Goal: Transaction & Acquisition: Purchase product/service

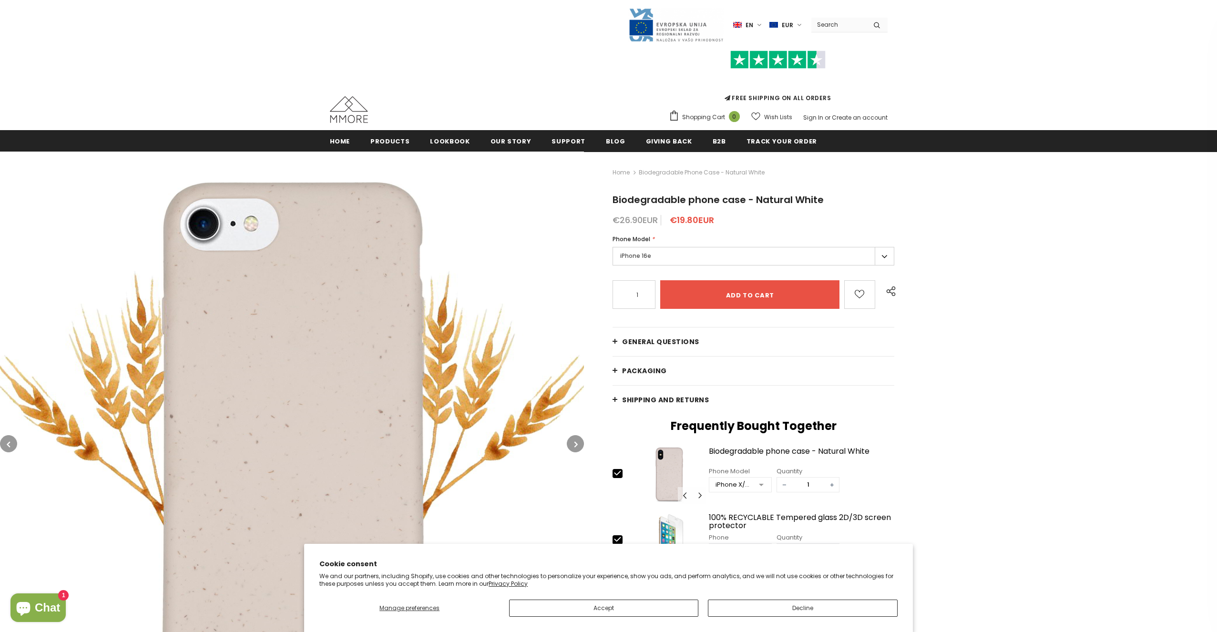
click at [739, 254] on label "iPhone 16e" at bounding box center [753, 256] width 282 height 19
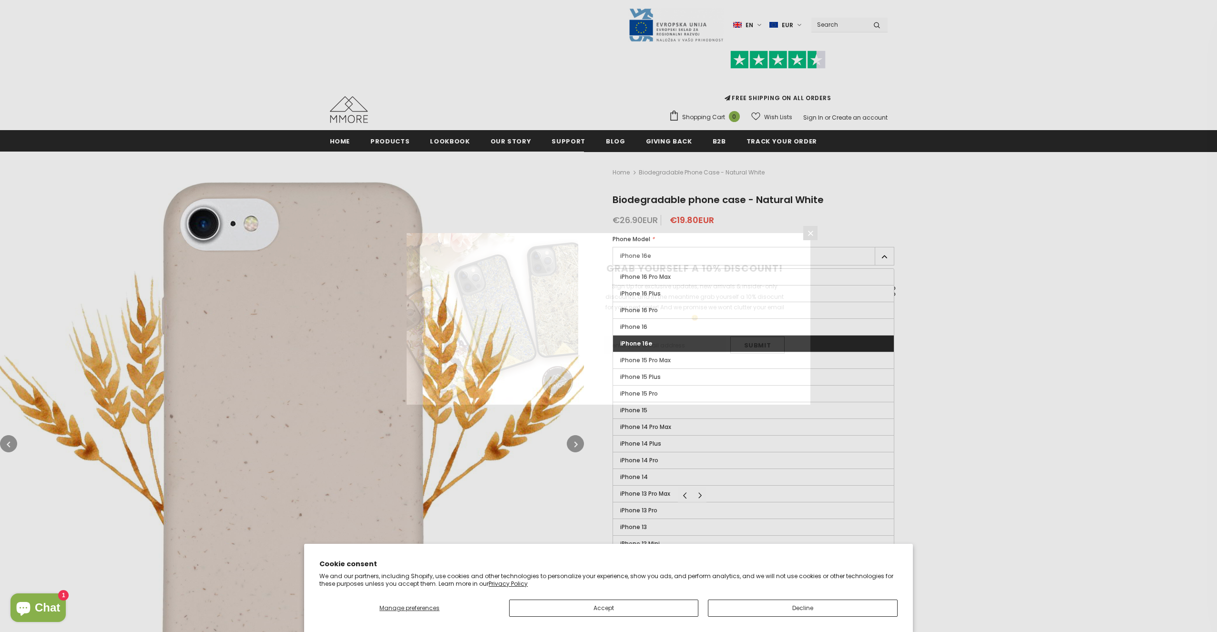
click at [739, 254] on div "GRAB YOURSELF A 10% DISCOUNT! Sign Up for exclusive updates, new arrivals & ins…" at bounding box center [694, 319] width 232 height 172
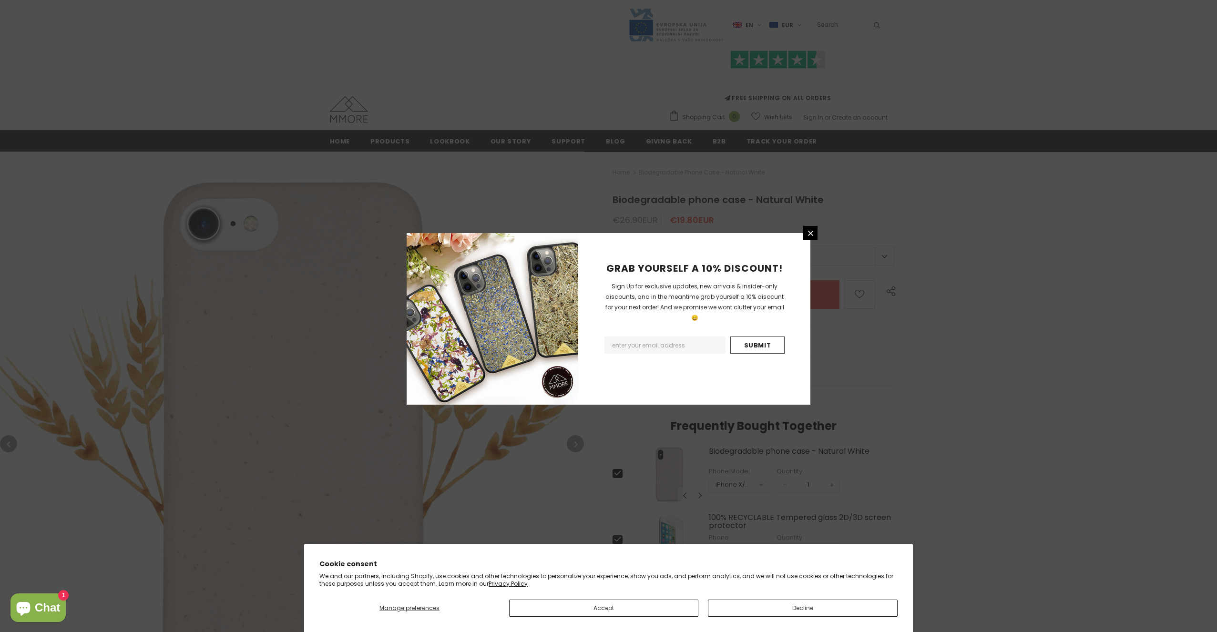
click at [855, 212] on div "GRAB YOURSELF A 10% DISCOUNT! Sign Up for exclusive updates, new arrivals & ins…" at bounding box center [608, 316] width 1217 height 632
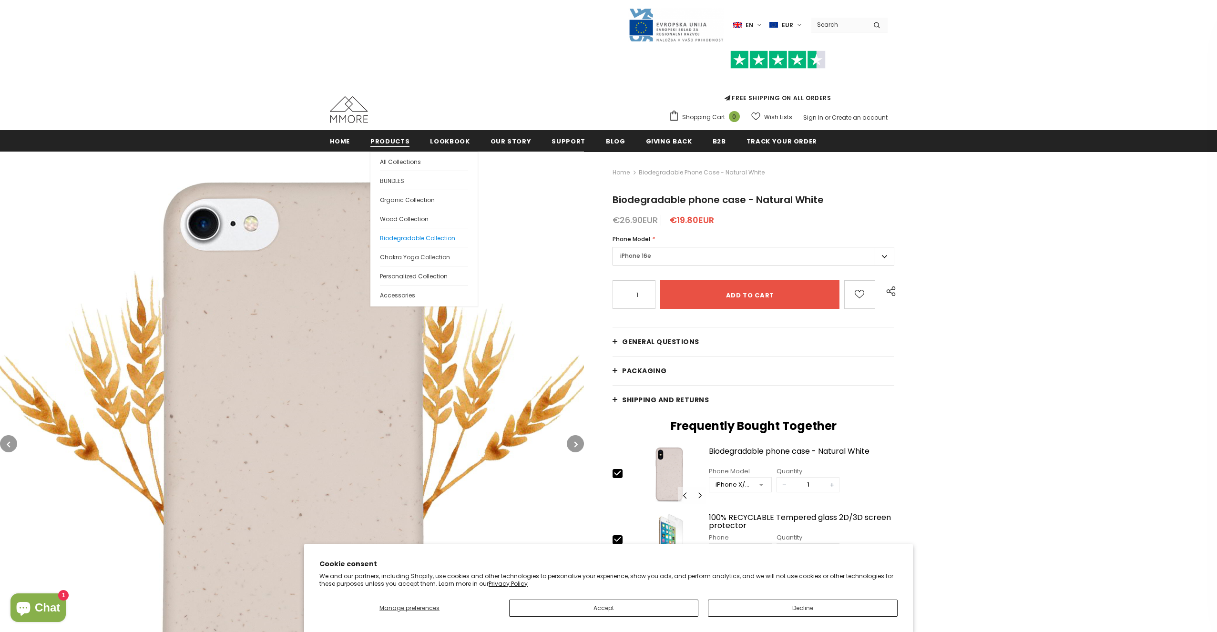
click at [411, 237] on span "Biodegradable Collection" at bounding box center [417, 238] width 75 height 8
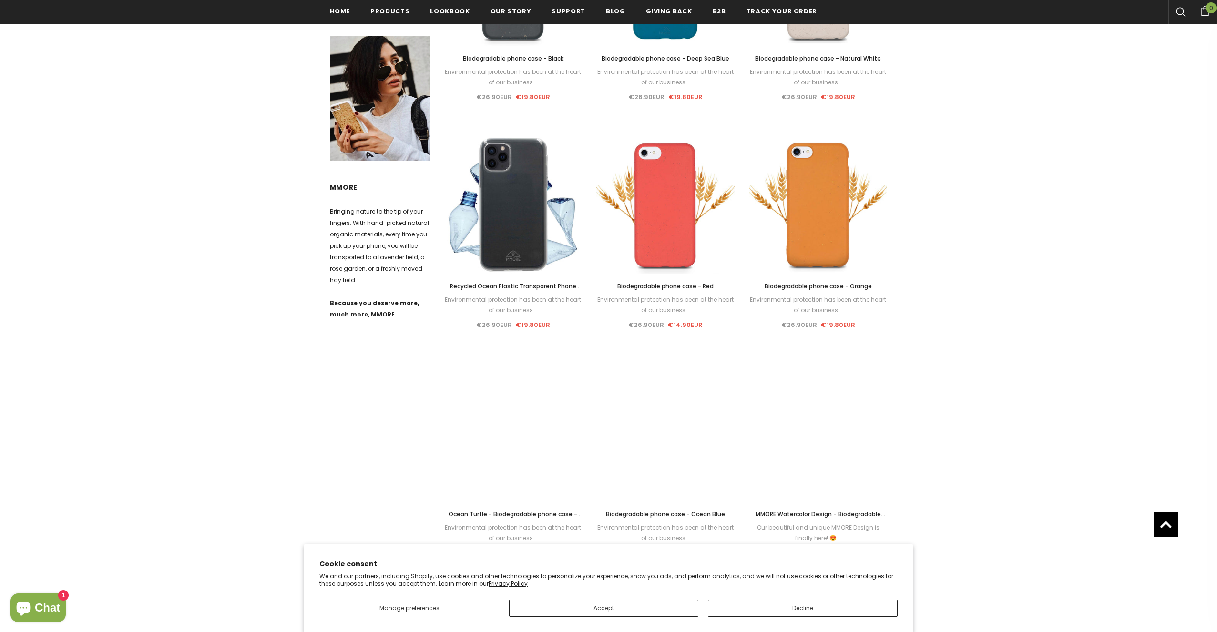
scroll to position [574, 0]
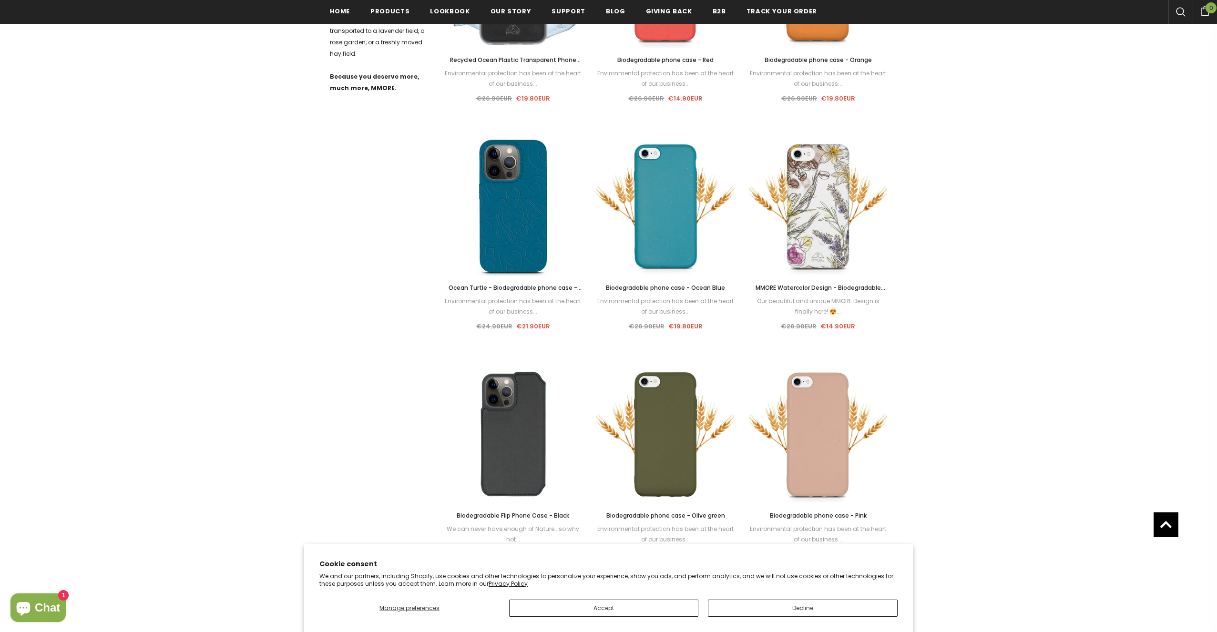
drag, startPoint x: 815, startPoint y: 263, endPoint x: 1047, endPoint y: 174, distance: 248.7
click at [1047, 174] on div "Biodegradable Collection Home Biodegradable Collection Refine by Categories Woo…" at bounding box center [608, 335] width 1217 height 1510
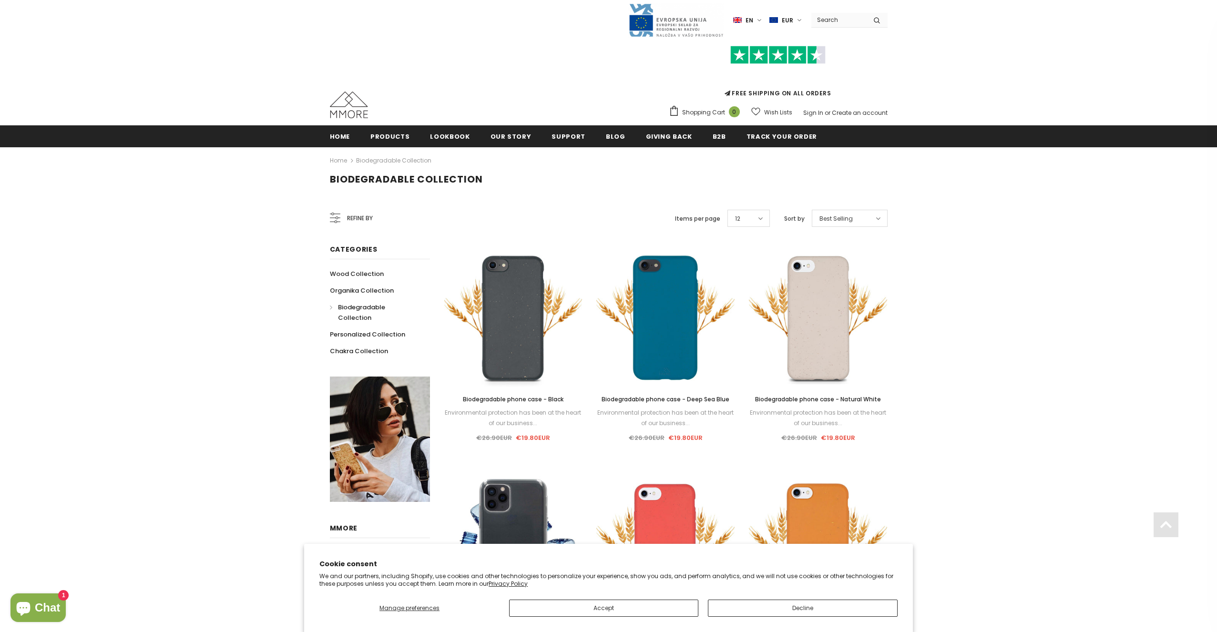
scroll to position [0, 0]
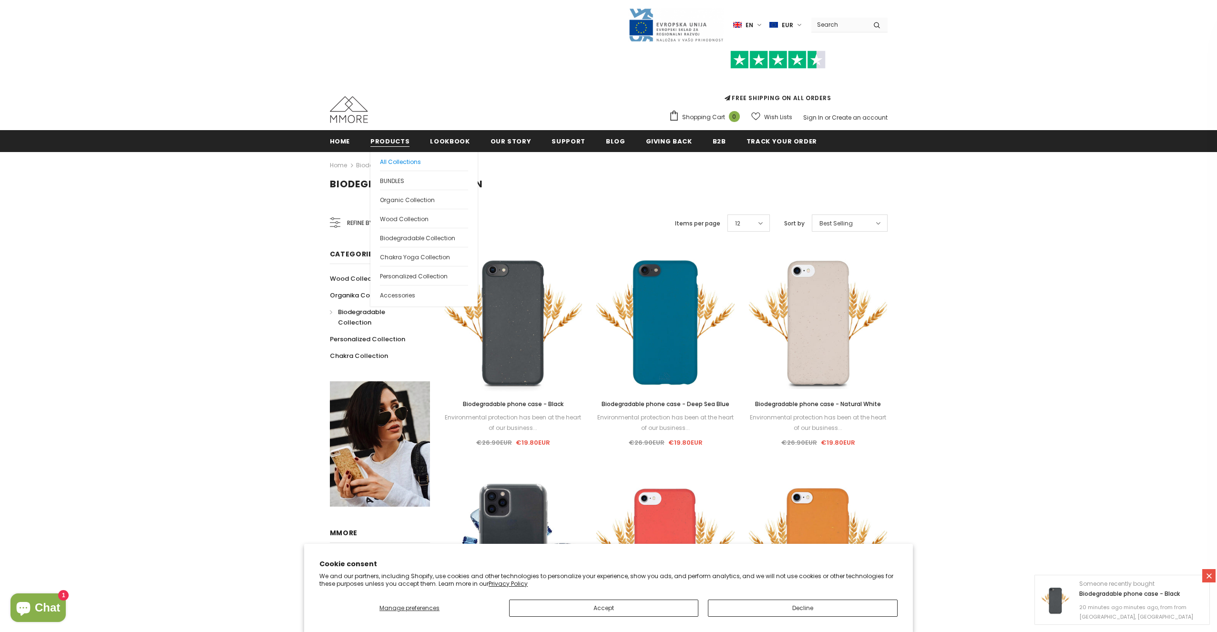
click at [392, 163] on span "All Collections" at bounding box center [400, 162] width 41 height 8
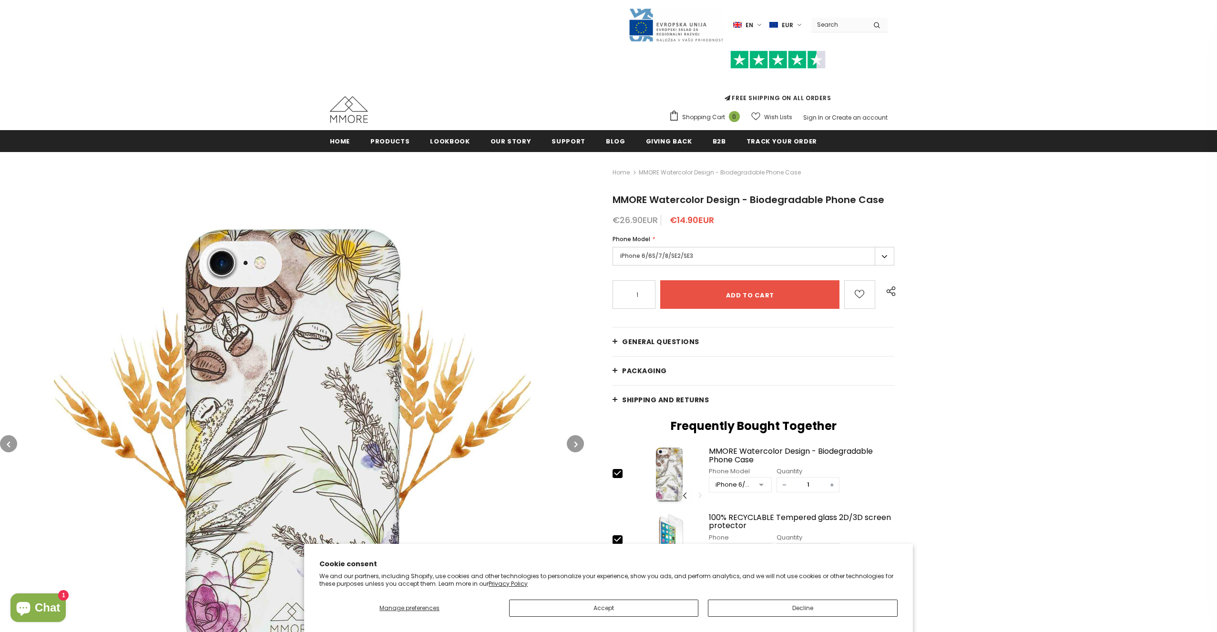
click at [711, 259] on label "iPhone 6/6S/7/8/SE2/SE3" at bounding box center [753, 256] width 282 height 19
click at [428, 285] on link "Accessories" at bounding box center [424, 294] width 88 height 19
click at [428, 279] on span "Personalized Collection" at bounding box center [414, 276] width 68 height 8
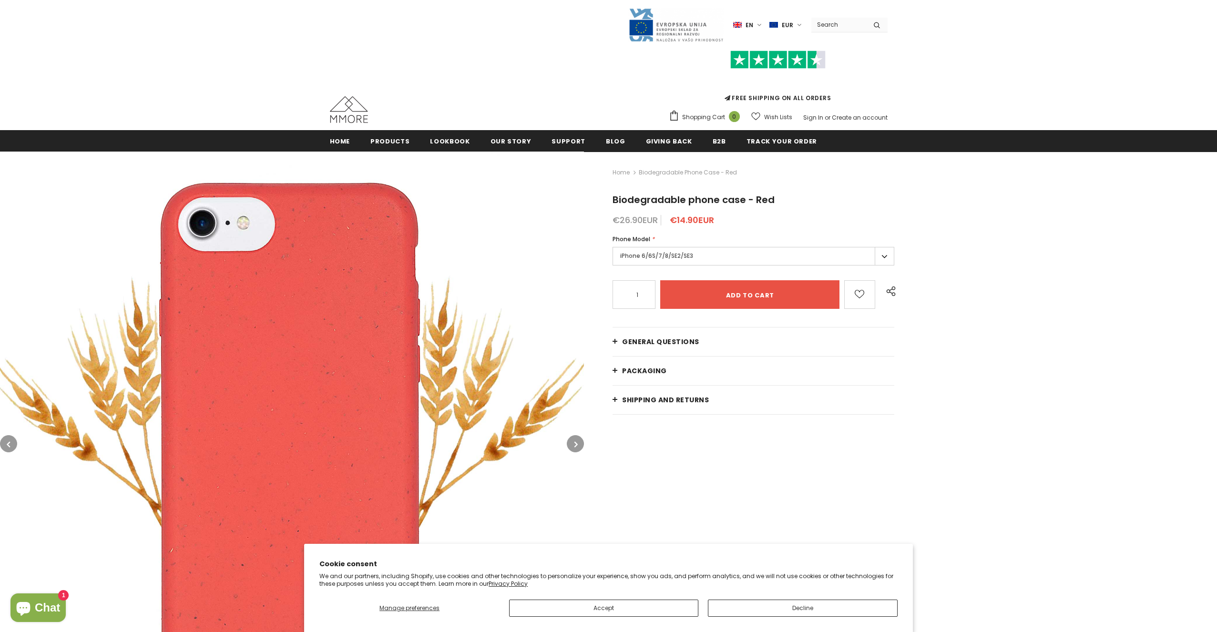
click at [753, 253] on label "iPhone 6/6S/7/8/SE2/SE3" at bounding box center [753, 256] width 282 height 19
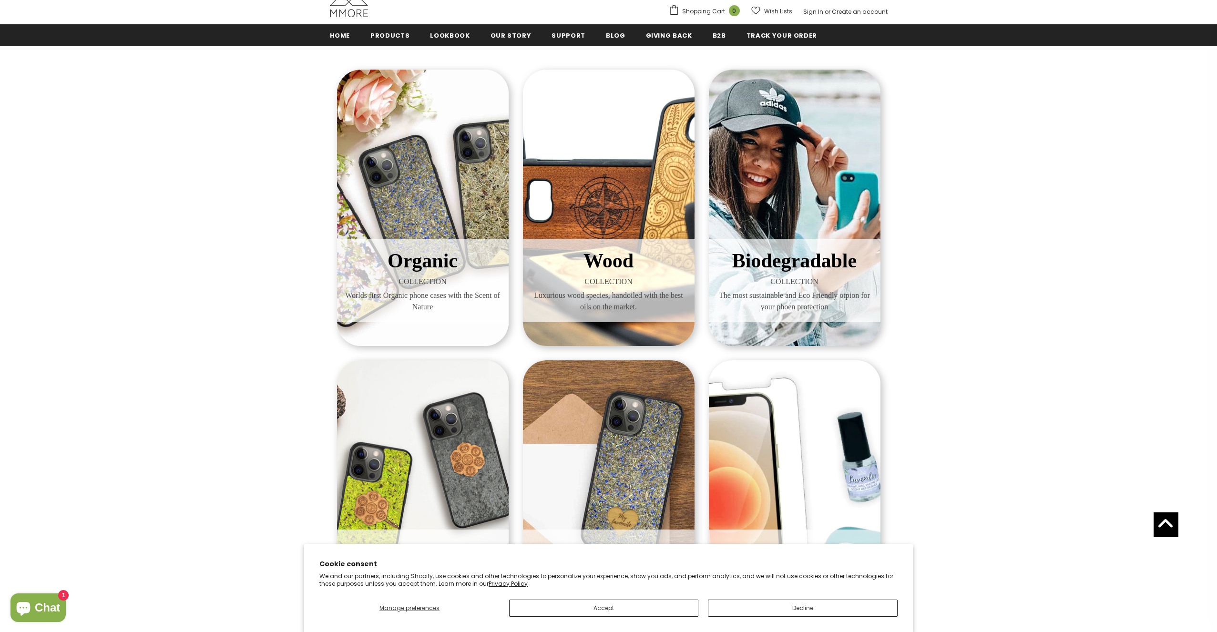
scroll to position [86, 0]
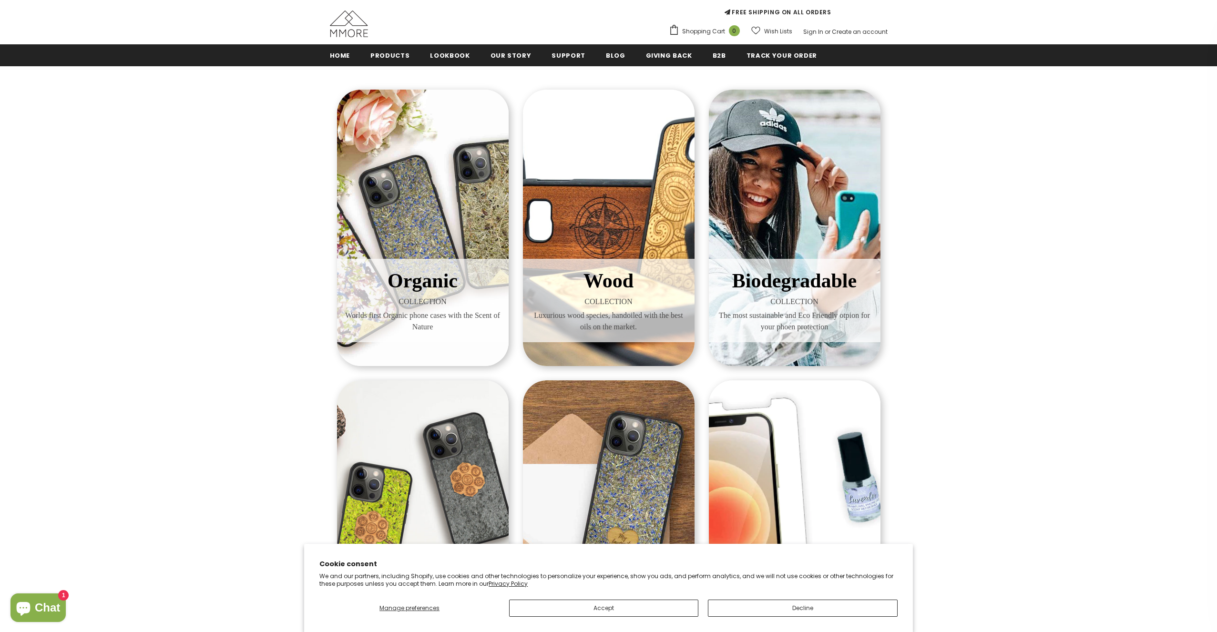
click at [393, 217] on div "Organic COLLECTION Worlds first Organic phone cases with the Scent of Nature" at bounding box center [423, 228] width 172 height 276
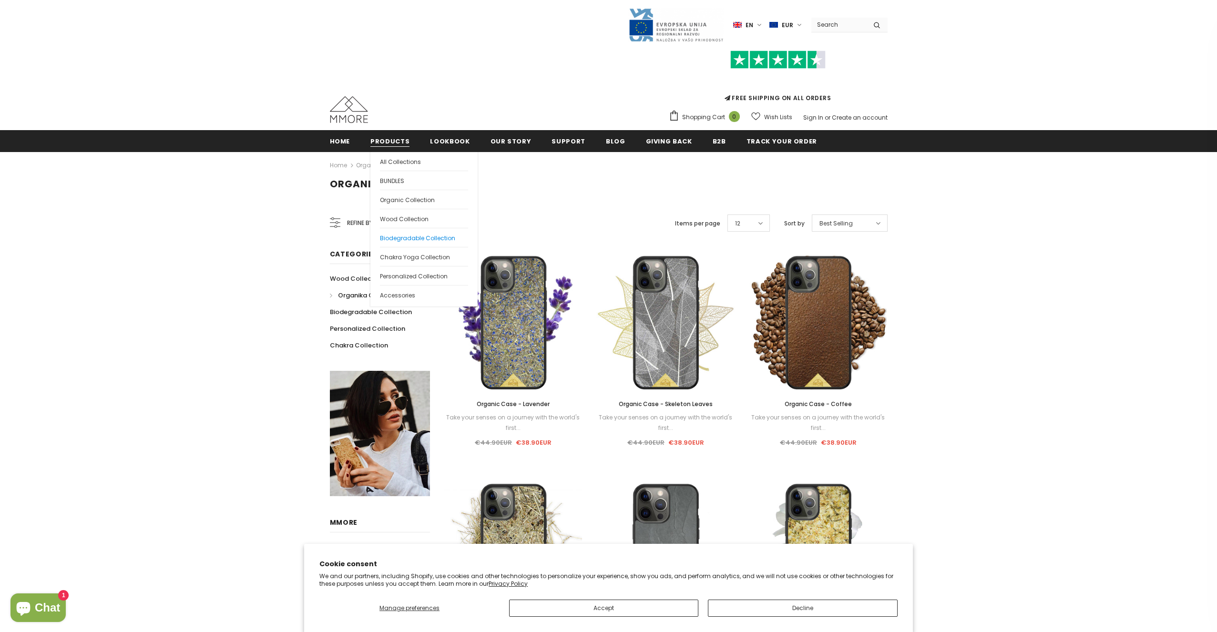
click at [416, 239] on span "Biodegradable Collection" at bounding box center [417, 238] width 75 height 8
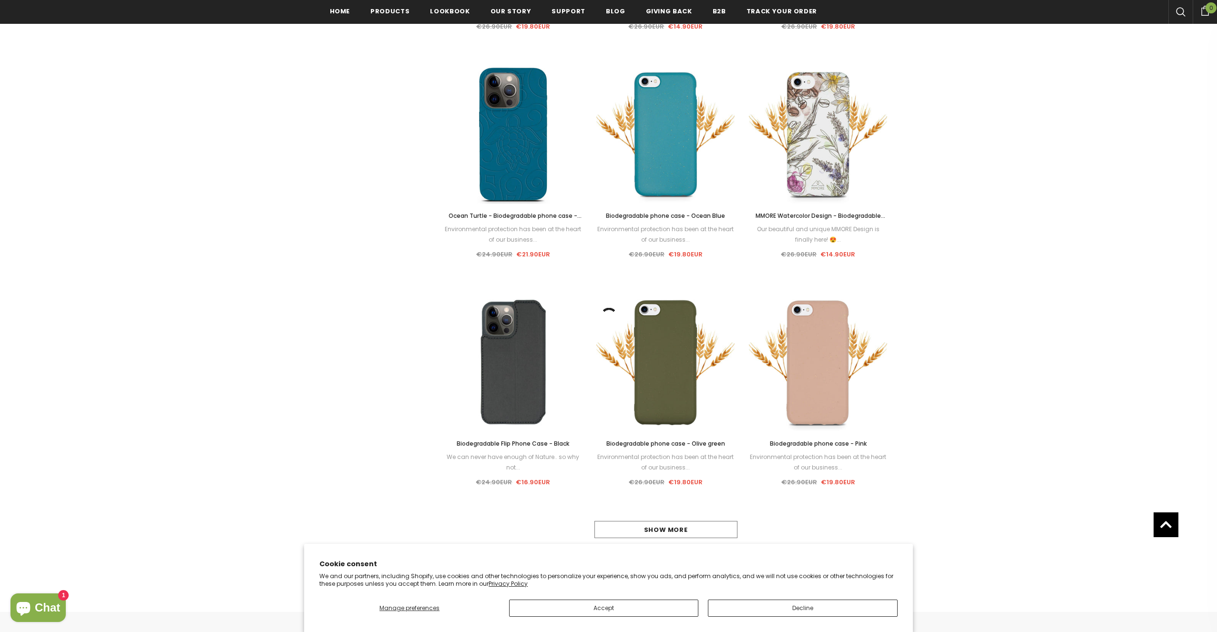
scroll to position [860, 0]
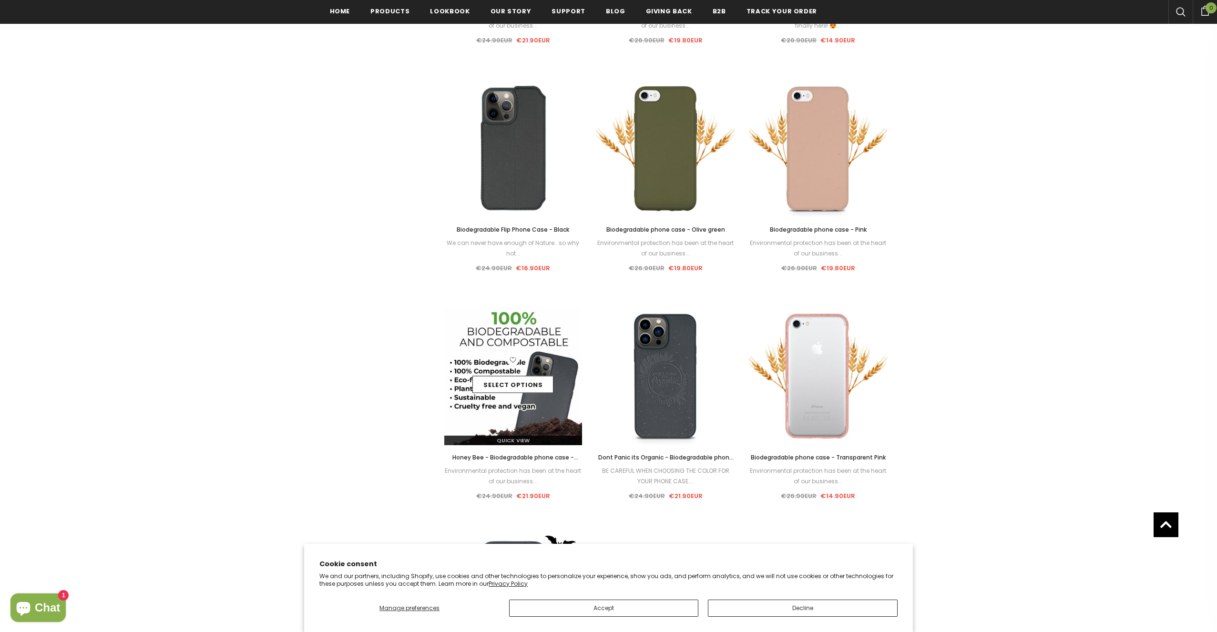
click at [543, 370] on div "Select options" at bounding box center [513, 376] width 138 height 45
click at [546, 344] on img at bounding box center [513, 376] width 138 height 138
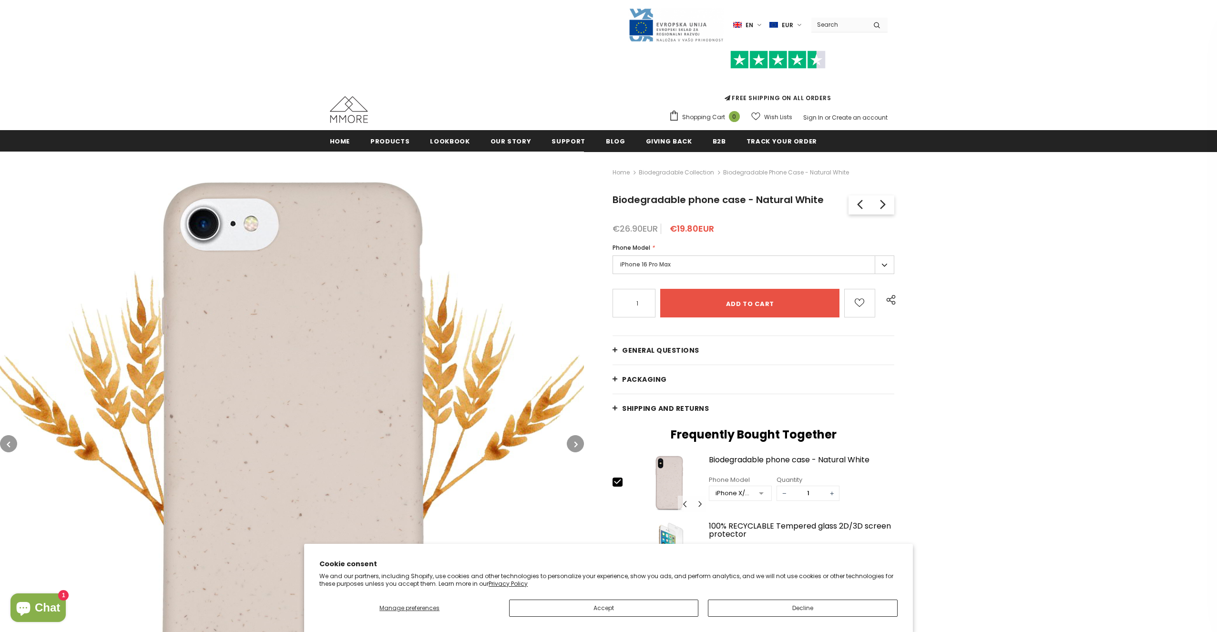
click at [712, 262] on label "iPhone 16 Pro Max" at bounding box center [753, 264] width 282 height 19
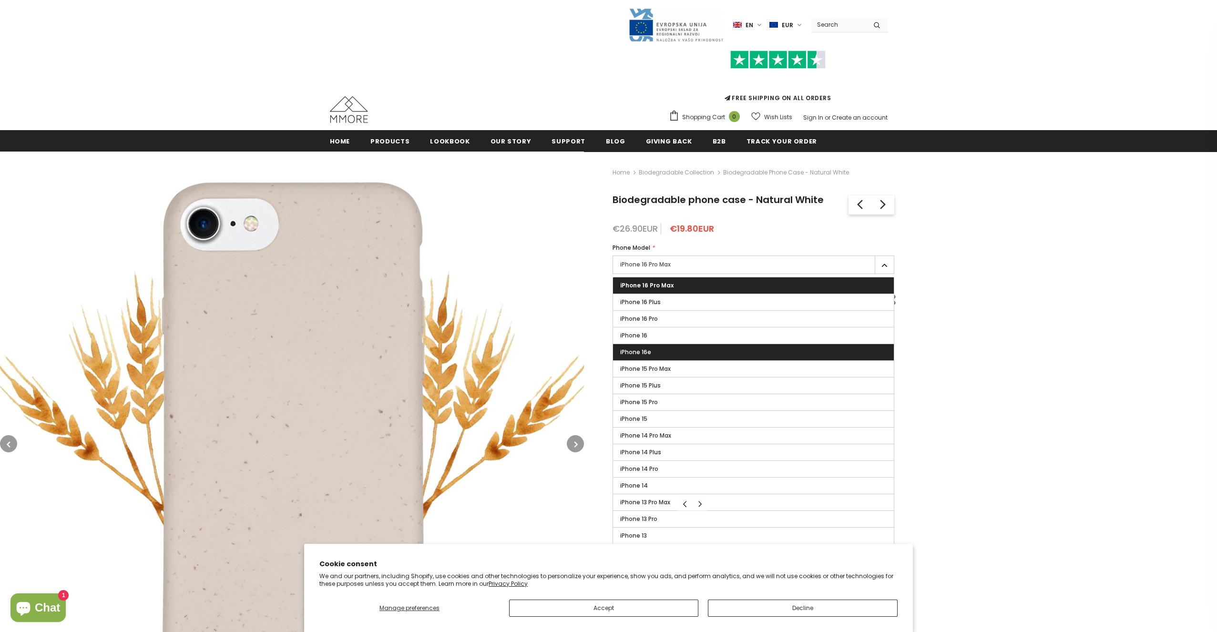
click at [723, 354] on label "iPhone 16e" at bounding box center [753, 352] width 281 height 16
click at [0, 0] on input "iPhone 16e" at bounding box center [0, 0] width 0 height 0
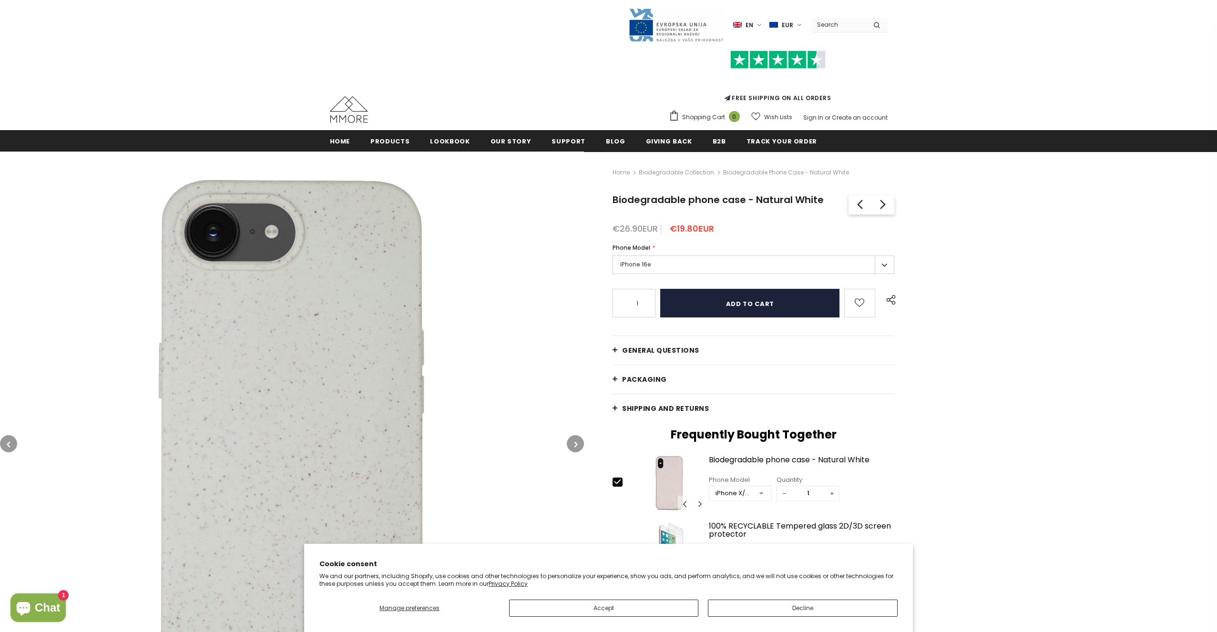
click at [783, 303] on input "Add to cart" at bounding box center [749, 303] width 179 height 29
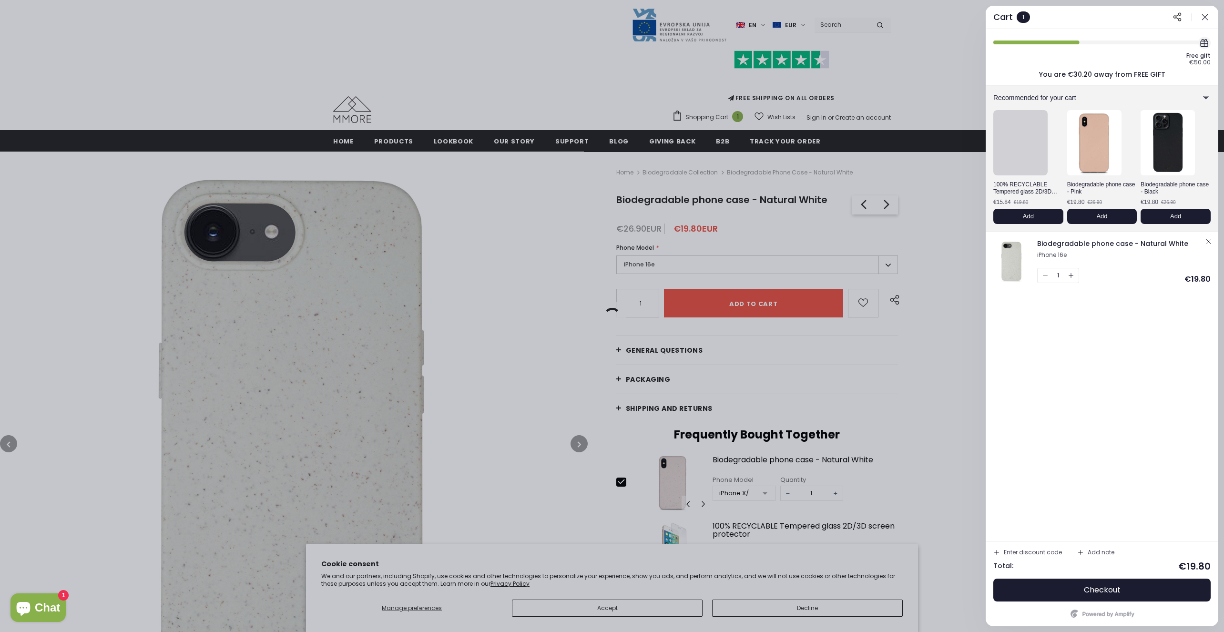
click at [815, 184] on div at bounding box center [612, 316] width 1224 height 632
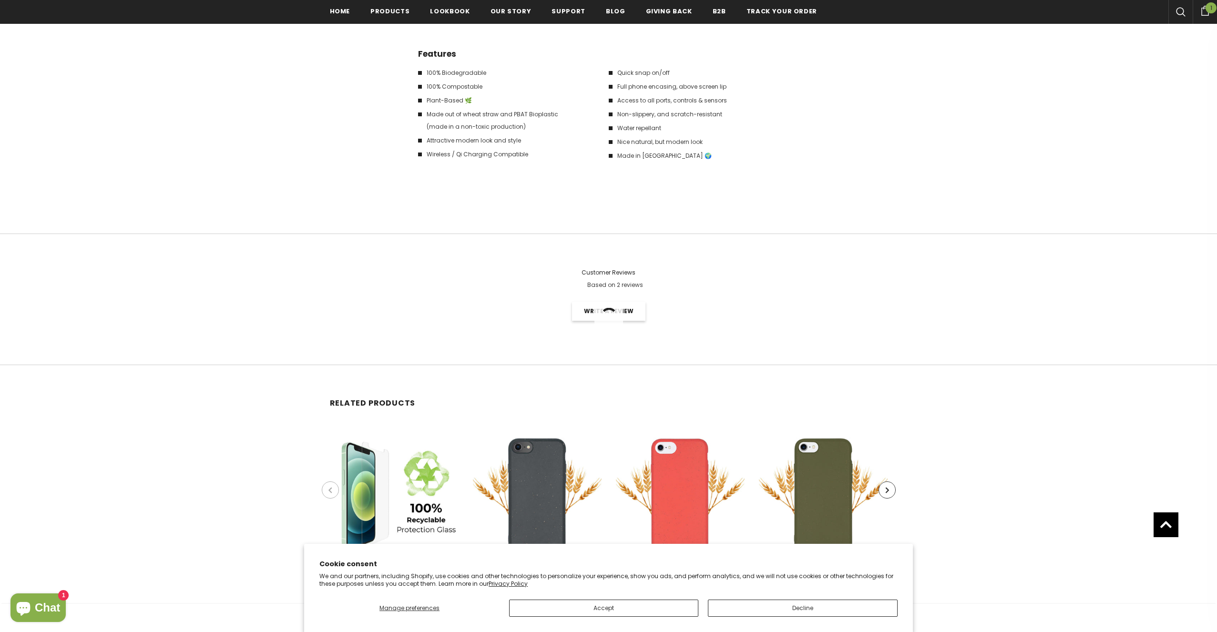
scroll to position [1865, 0]
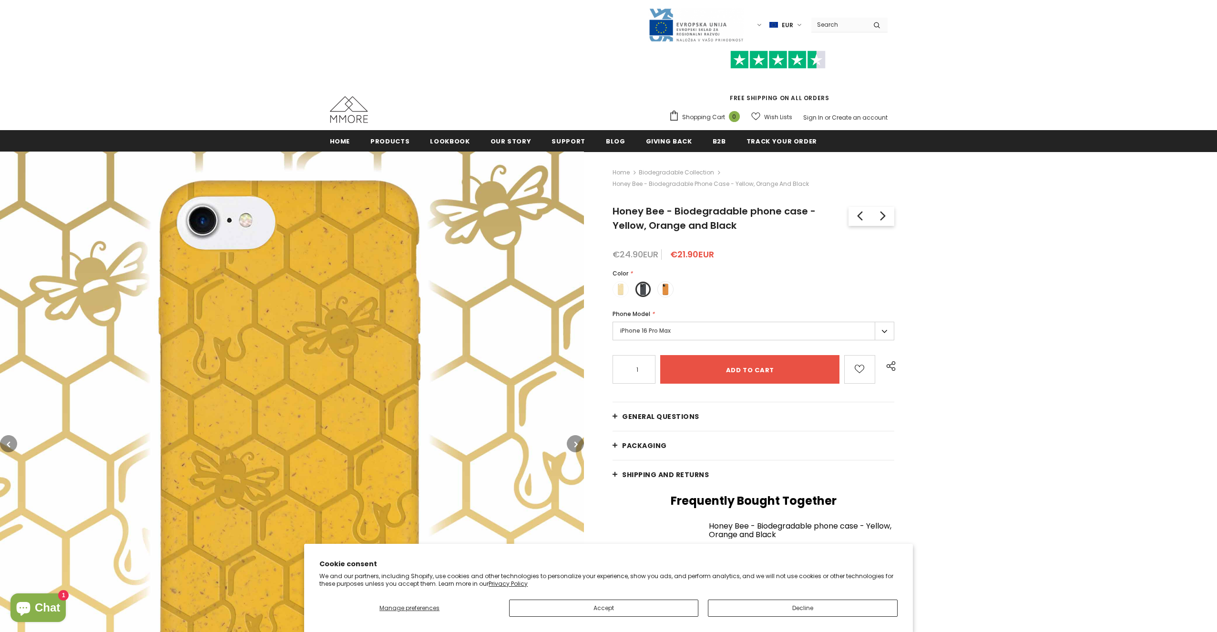
click at [737, 329] on label "iPhone 16 Pro Max" at bounding box center [753, 331] width 282 height 19
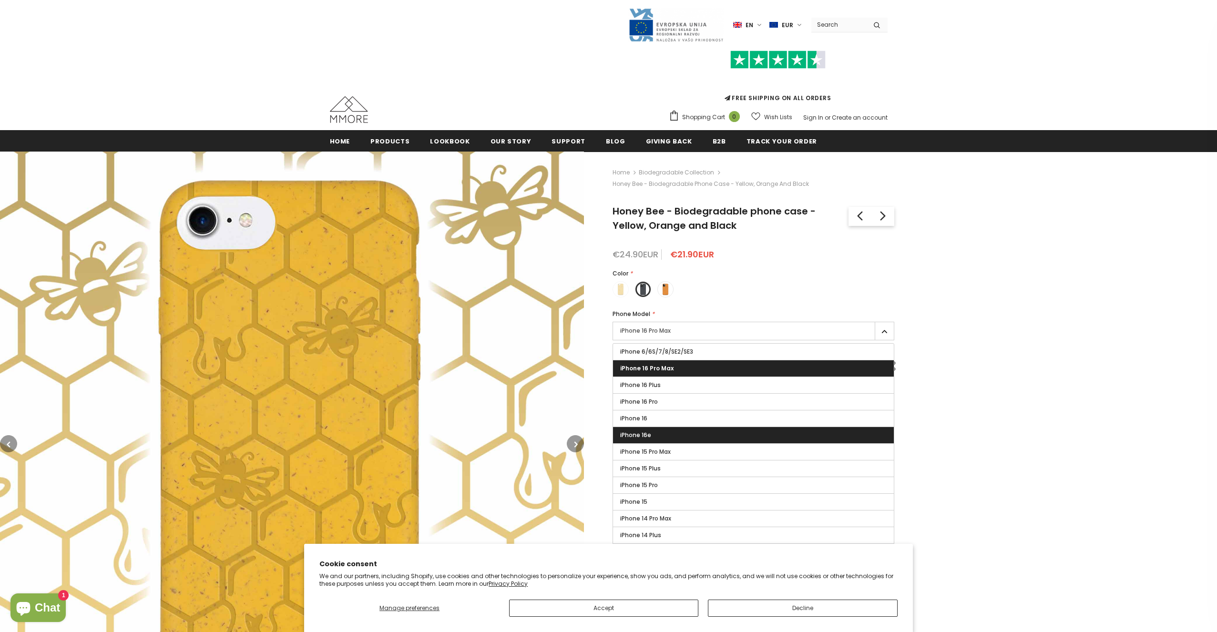
click at [711, 438] on label "iPhone 16e" at bounding box center [753, 435] width 281 height 16
click at [0, 0] on input "iPhone 16e" at bounding box center [0, 0] width 0 height 0
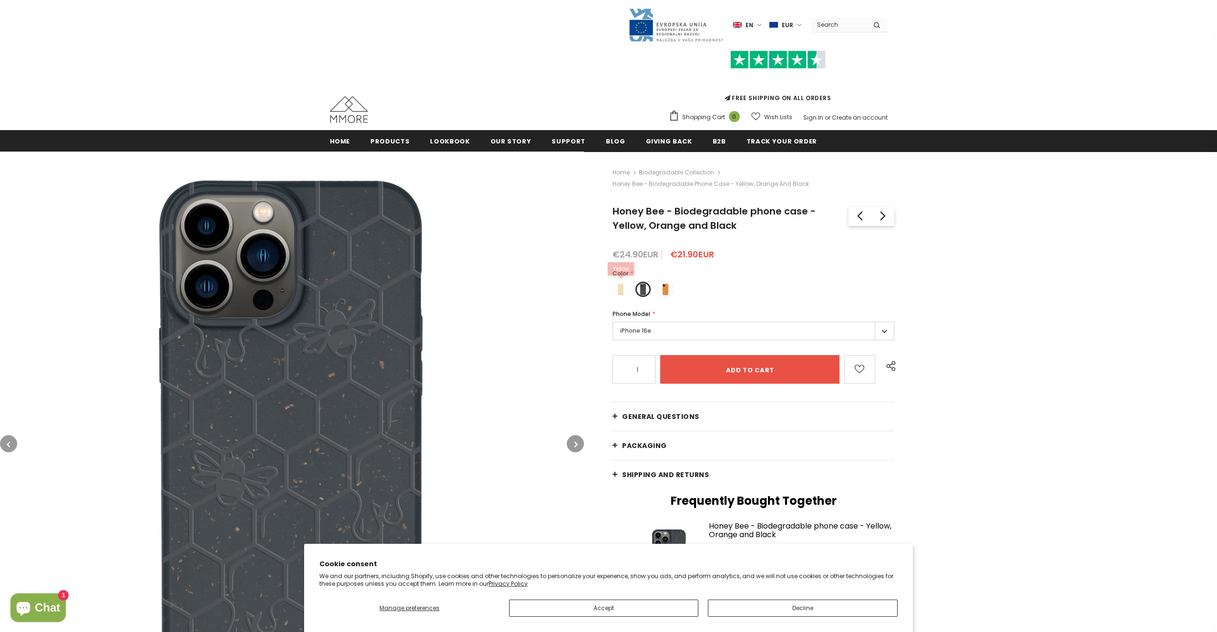
click at [622, 288] on span at bounding box center [620, 289] width 12 height 12
click at [0, 0] on input "radio" at bounding box center [0, 0] width 0 height 0
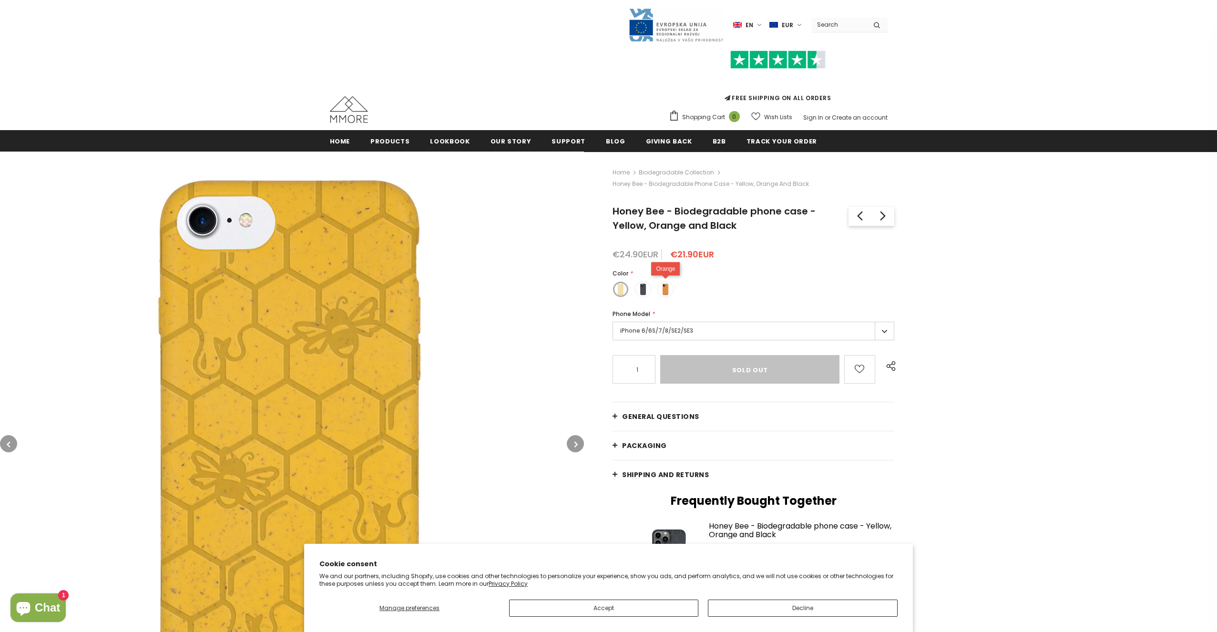
click at [664, 292] on span at bounding box center [665, 289] width 12 height 12
click at [0, 0] on input "radio" at bounding box center [0, 0] width 0 height 0
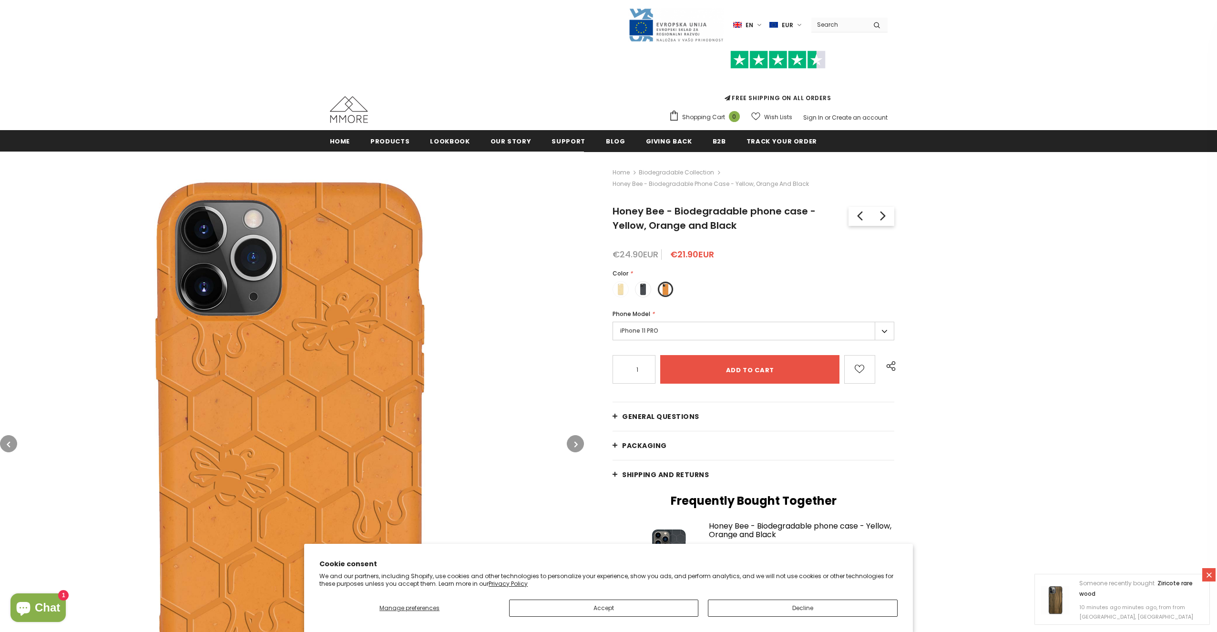
click at [669, 337] on label "iPhone 11 PRO" at bounding box center [753, 331] width 282 height 19
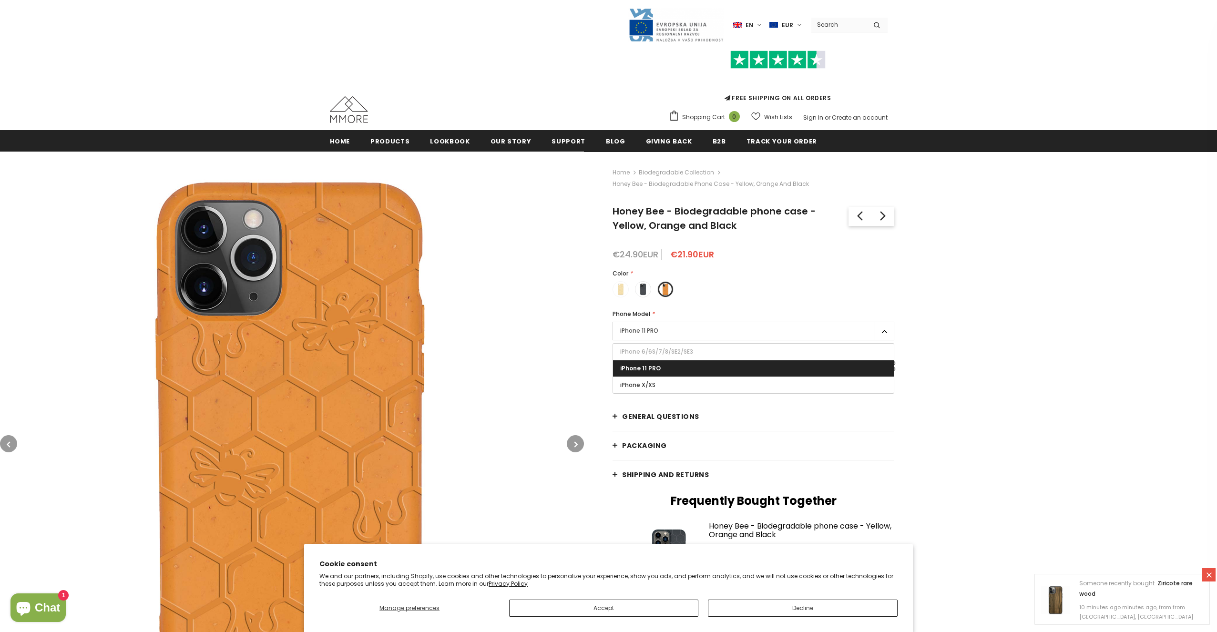
click at [691, 320] on div "Phone Model * iPhone 11 PRO iPhone 6/6S/7/8/SE2/SE3 iPhone 16 Pro Max iPhone 16…" at bounding box center [753, 326] width 282 height 34
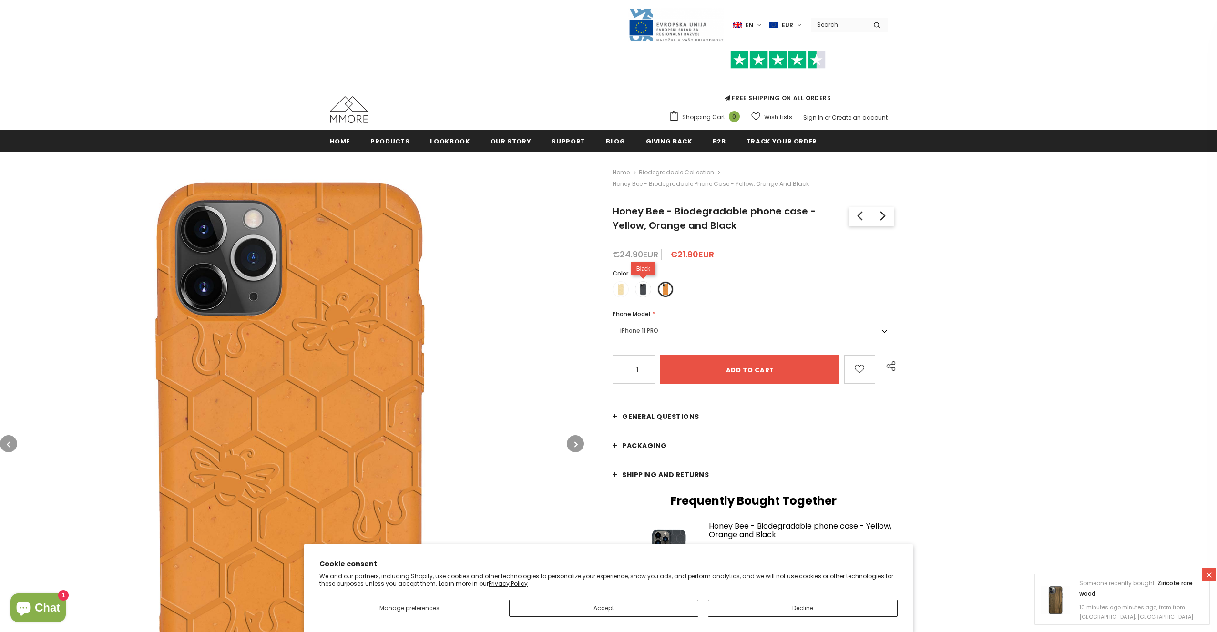
click at [636, 284] on label at bounding box center [643, 289] width 16 height 16
click at [0, 0] on input "radio" at bounding box center [0, 0] width 0 height 0
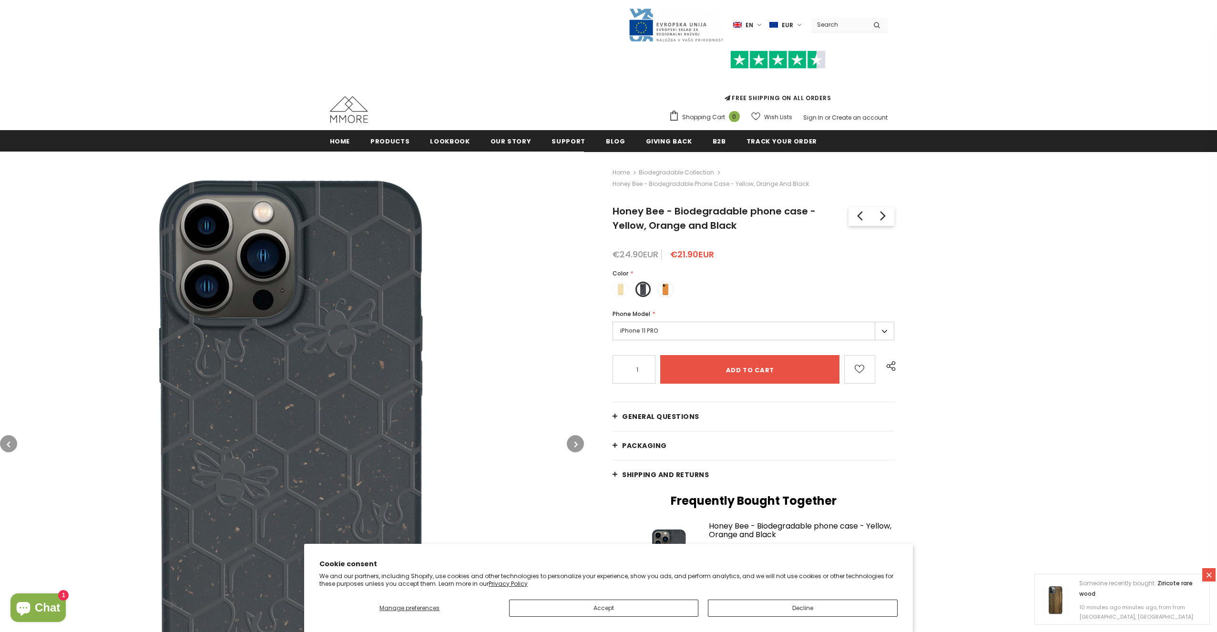
click at [659, 326] on label "iPhone 11 PRO" at bounding box center [753, 331] width 282 height 19
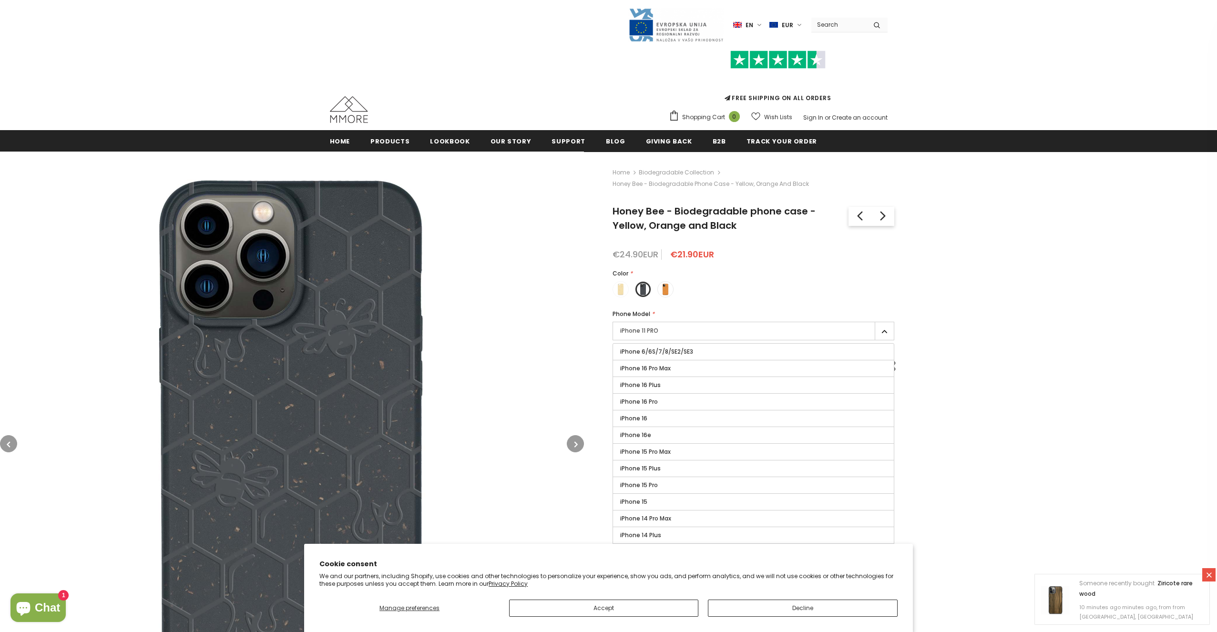
click at [595, 297] on div "Home Biodegradable Collection Honey Bee - Biodegradable phone case - Yellow, Or…" at bounding box center [900, 492] width 633 height 681
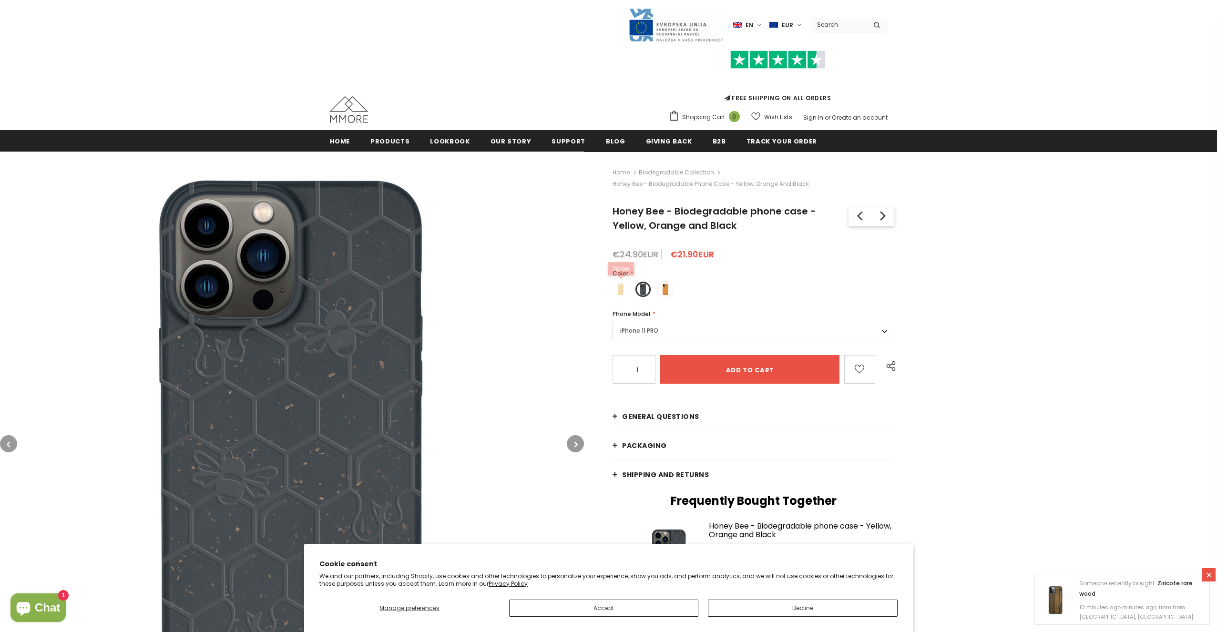
click at [617, 288] on span at bounding box center [620, 289] width 12 height 12
click at [0, 0] on input "radio" at bounding box center [0, 0] width 0 height 0
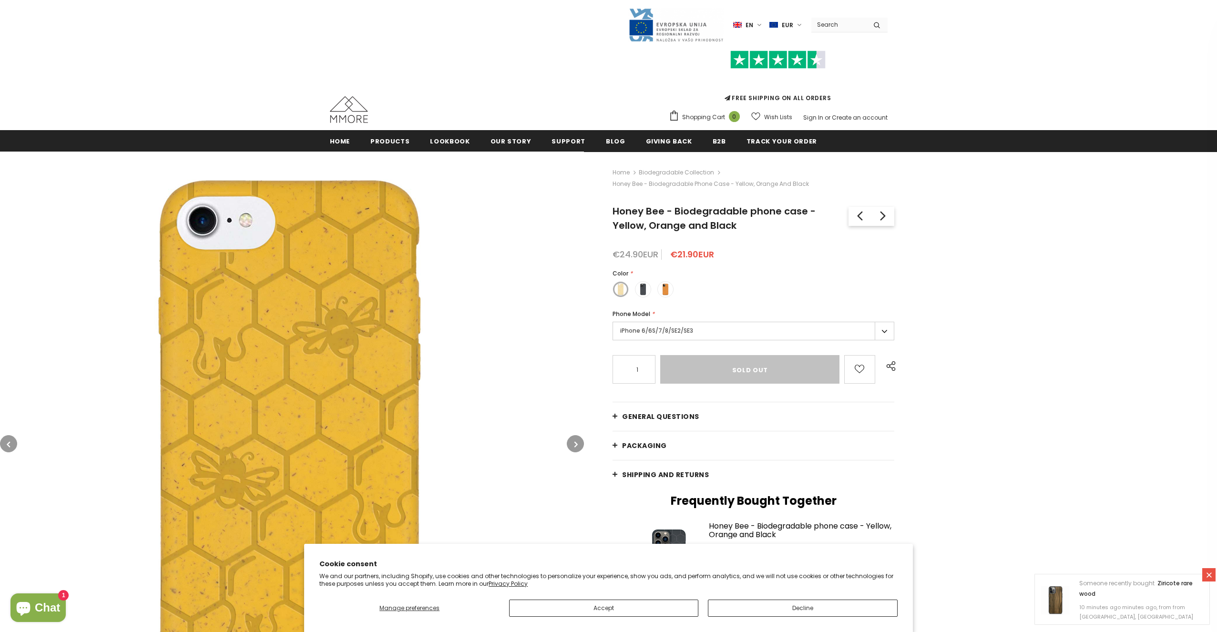
click at [655, 332] on label "iPhone 6/6S/7/8/SE2/SE3" at bounding box center [753, 331] width 282 height 19
click at [645, 292] on span at bounding box center [643, 289] width 12 height 12
click at [0, 0] on input "radio" at bounding box center [0, 0] width 0 height 0
type input "Add to cart"
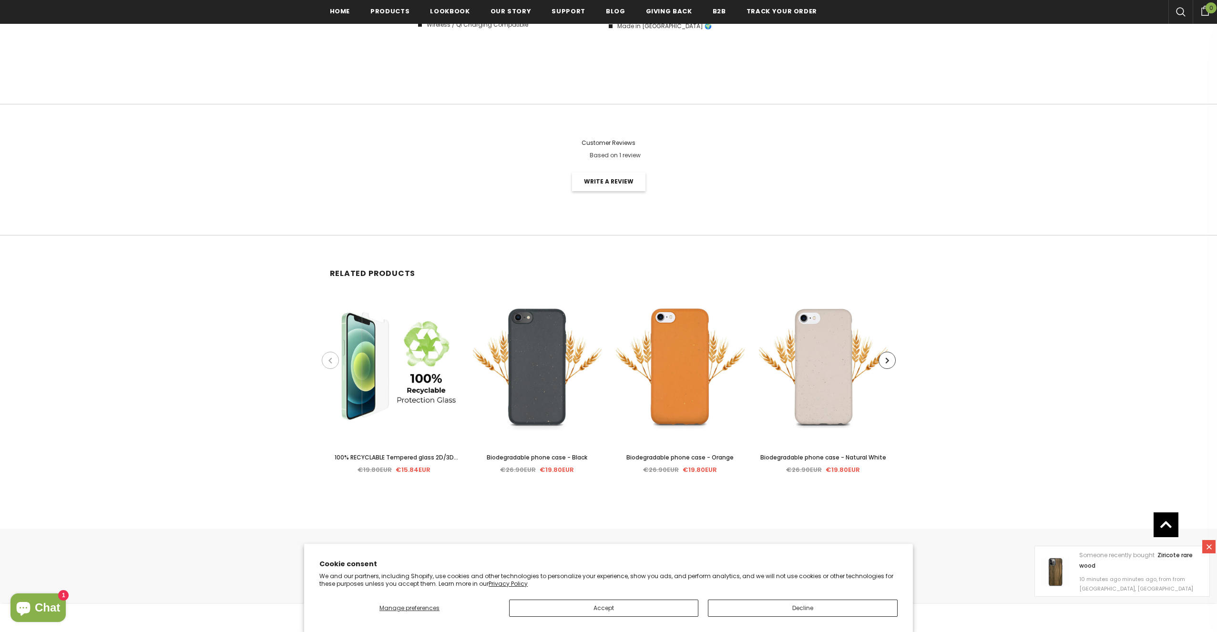
scroll to position [1890, 0]
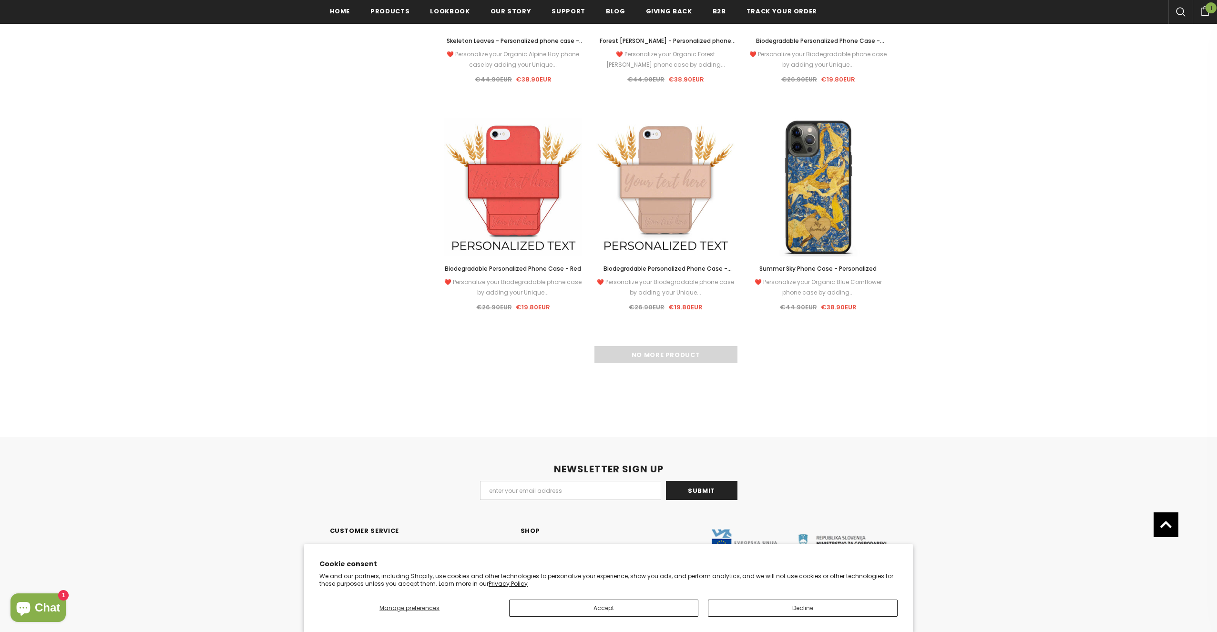
scroll to position [1374, 0]
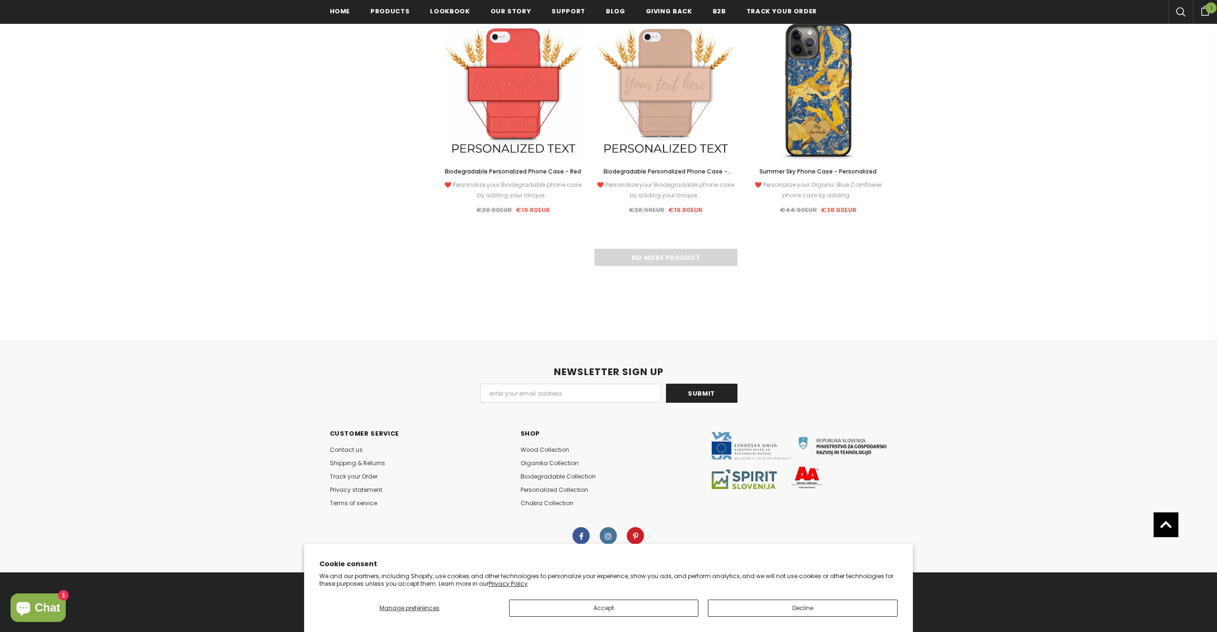
click at [807, 477] on img at bounding box center [799, 460] width 176 height 57
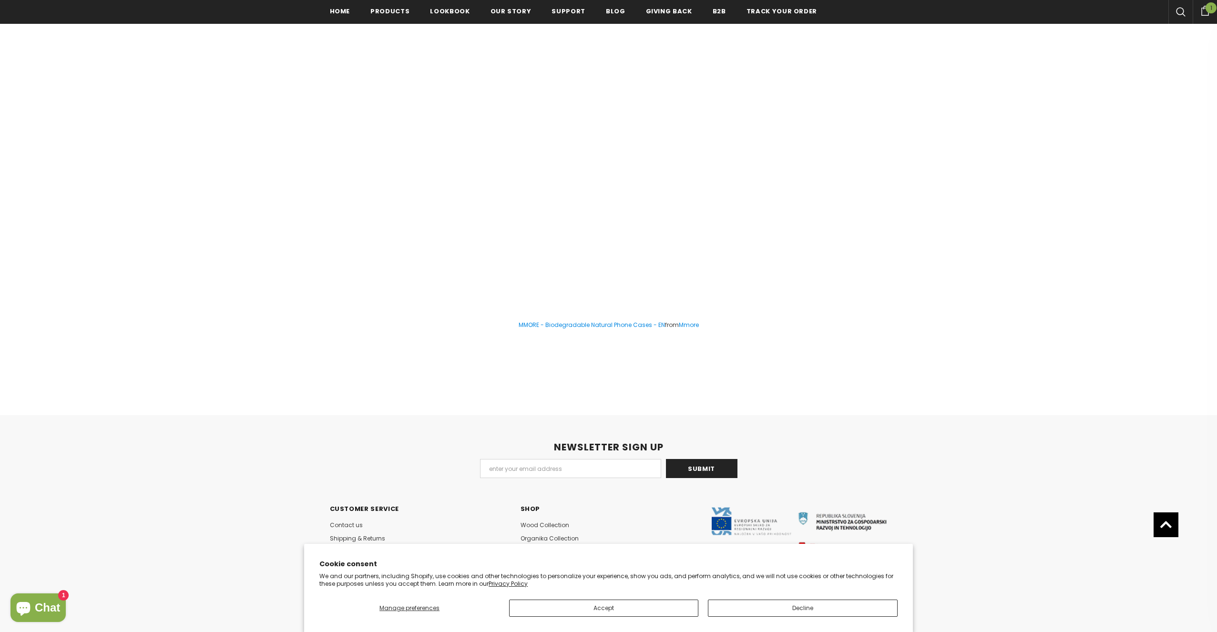
scroll to position [1599, 0]
